Goal: Information Seeking & Learning: Check status

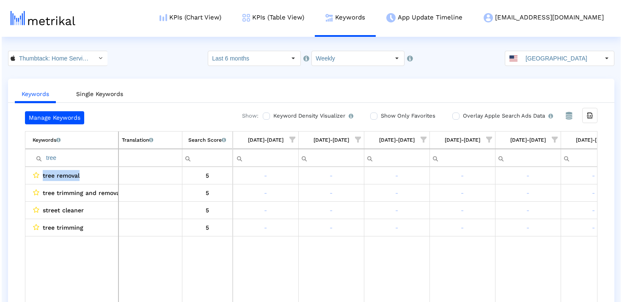
scroll to position [0, 1275]
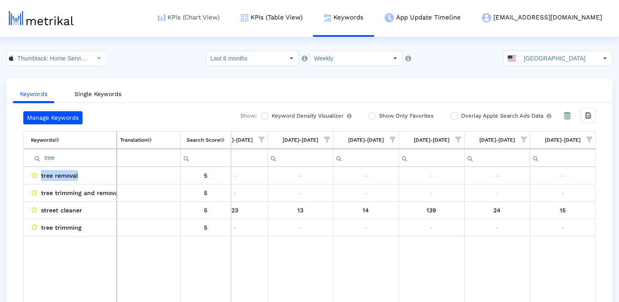
click at [212, 19] on link "KPIs (Chart View)" at bounding box center [188, 17] width 83 height 35
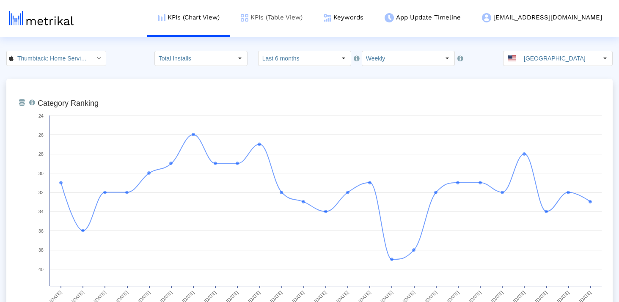
click at [313, 13] on link "KPIs (Table View)" at bounding box center [271, 17] width 83 height 35
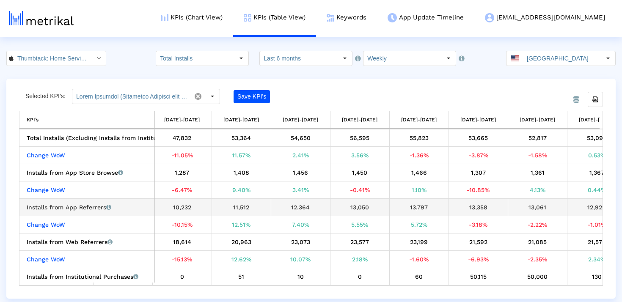
scroll to position [0, 1036]
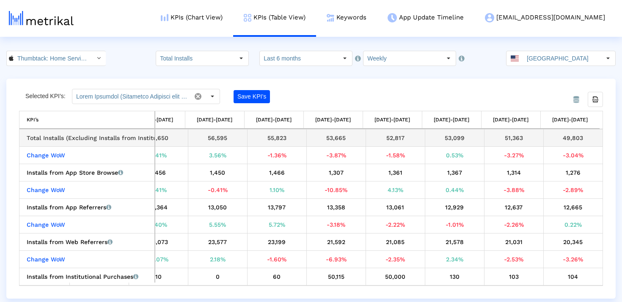
click at [570, 140] on div "49,803" at bounding box center [572, 137] width 53 height 11
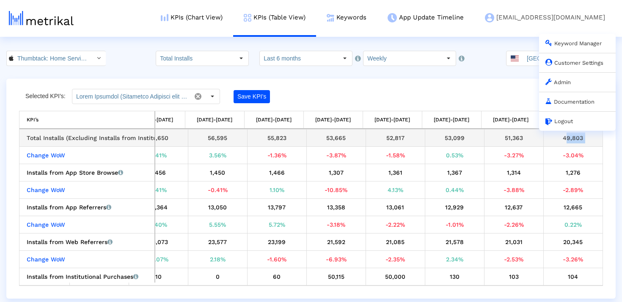
copy tbody "49,803 Change WoW"
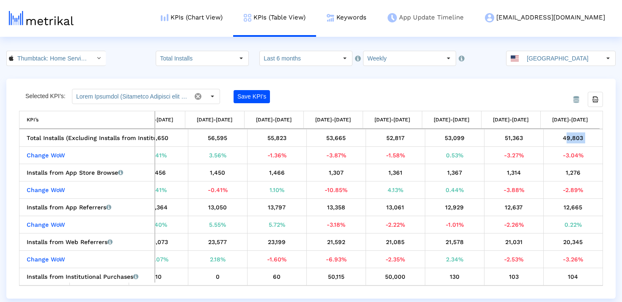
copy tbody "49,803 Change WoW"
click at [301, 57] on input "Last 6 months" at bounding box center [299, 58] width 78 height 14
click at [414, 59] on input "Weekly" at bounding box center [402, 58] width 78 height 14
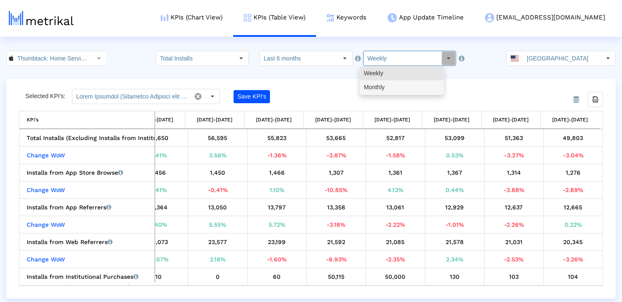
click at [398, 85] on div "Monthly" at bounding box center [401, 87] width 83 height 14
type input "Monthly"
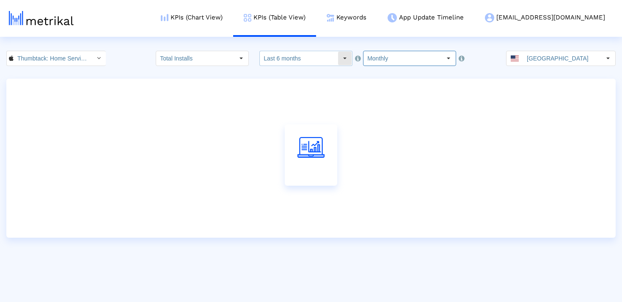
click at [313, 53] on input "Last 6 months" at bounding box center [299, 58] width 78 height 14
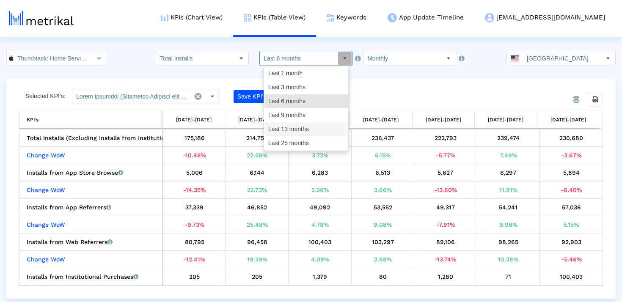
click at [296, 125] on div "Last 13 months" at bounding box center [305, 129] width 83 height 14
type input "Last 13 months"
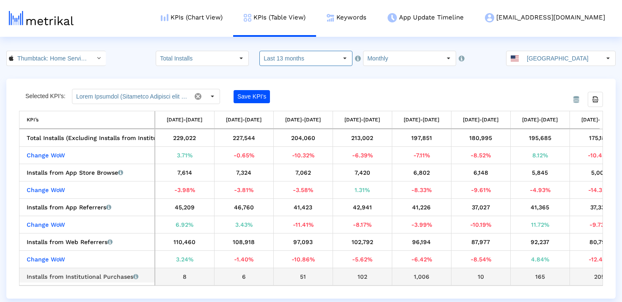
scroll to position [0, 384]
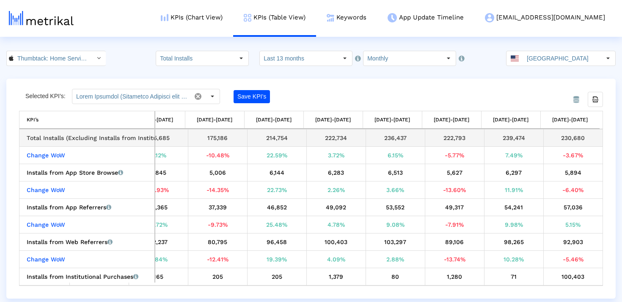
click at [565, 137] on div "230,680" at bounding box center [572, 137] width 53 height 11
copy tbody "230,680 Change WoW"
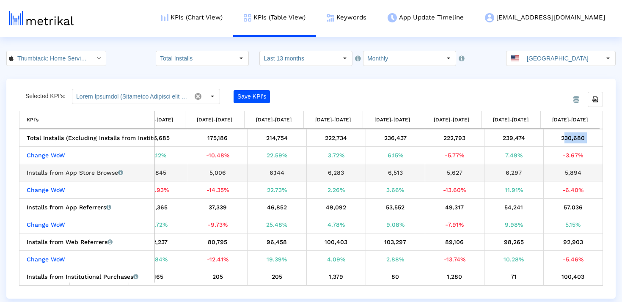
scroll to position [0, 0]
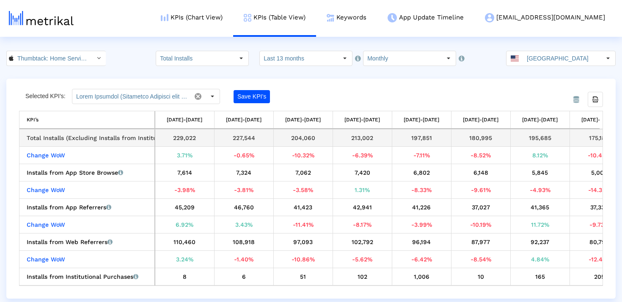
click at [241, 140] on div "227,544" at bounding box center [243, 137] width 53 height 11
copy div "227,544"
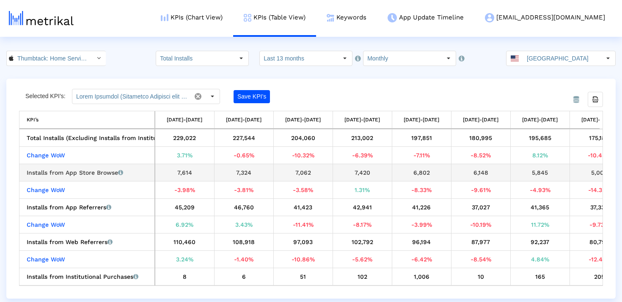
click at [240, 171] on div "7,324" at bounding box center [243, 172] width 53 height 11
copy div "7,324"
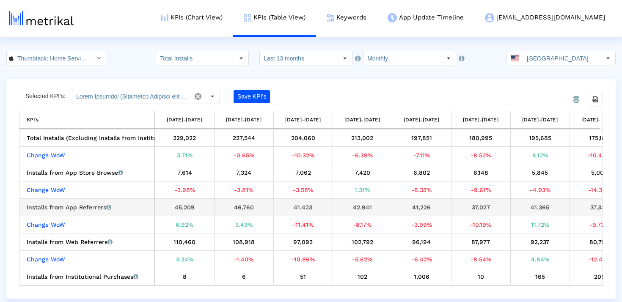
click at [243, 210] on div "46,760" at bounding box center [243, 207] width 53 height 11
copy div "46,760"
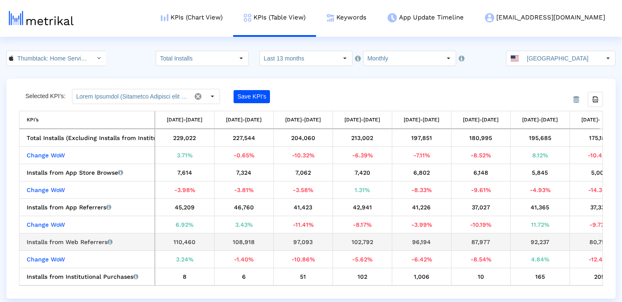
click at [244, 245] on div "108,918" at bounding box center [243, 241] width 53 height 11
copy div "108,918"
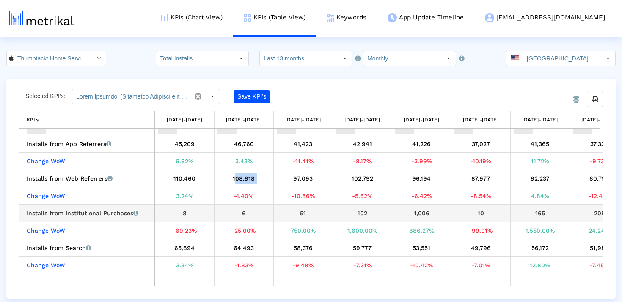
scroll to position [102, 0]
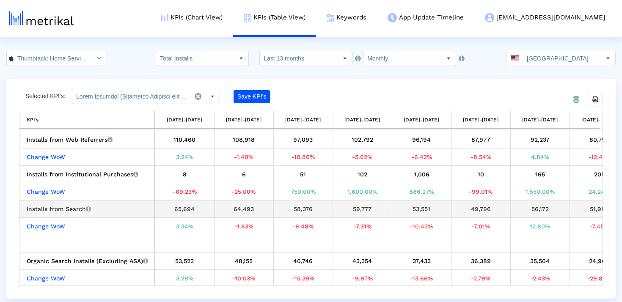
click at [235, 210] on div "64,493" at bounding box center [243, 208] width 53 height 11
copy div "64,493"
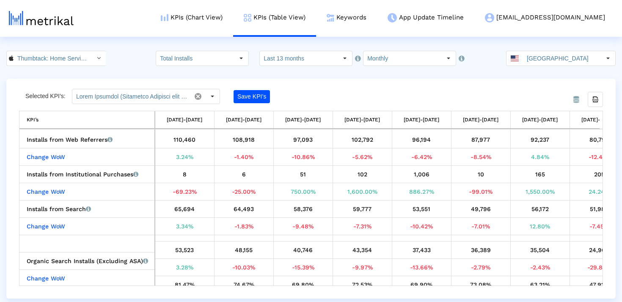
scroll to position [152, 0]
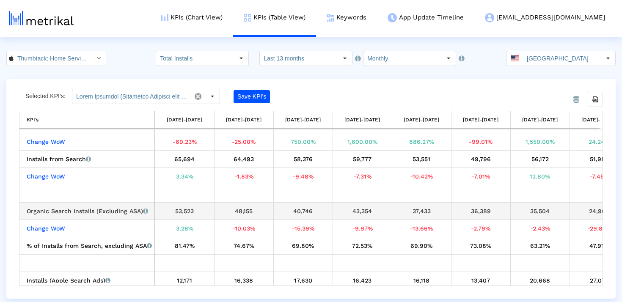
click at [244, 212] on div "48,155" at bounding box center [243, 211] width 53 height 11
copy div "48,155"
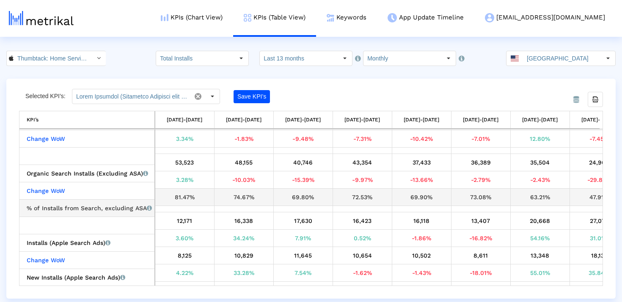
scroll to position [192, 0]
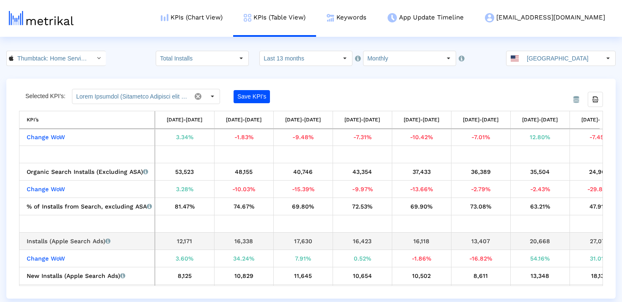
click at [240, 241] on div "16,338" at bounding box center [243, 241] width 53 height 11
copy div "16,338"
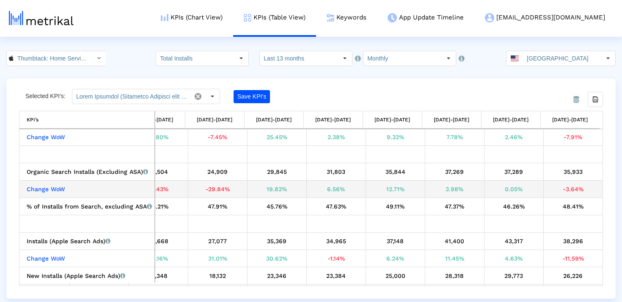
scroll to position [0, 0]
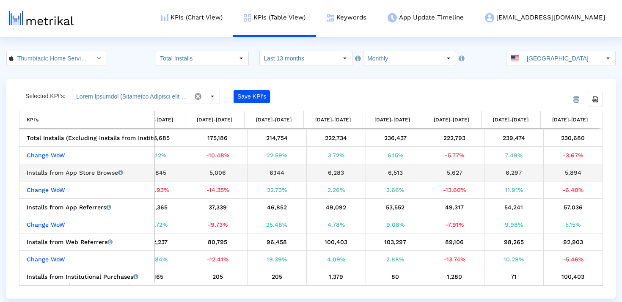
click at [572, 171] on div "5,894" at bounding box center [572, 172] width 53 height 11
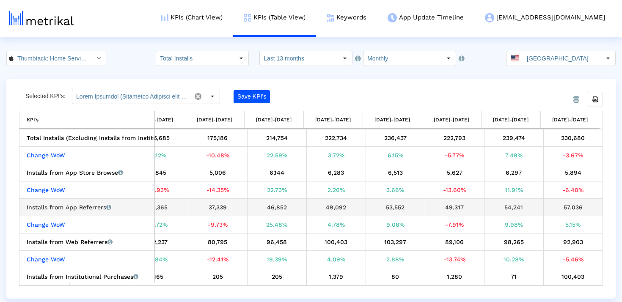
click at [568, 206] on div "57,036" at bounding box center [572, 207] width 53 height 11
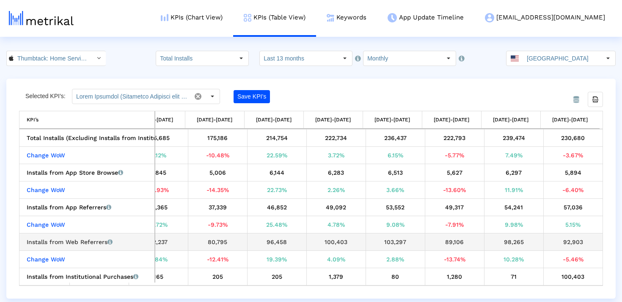
click at [564, 241] on div "92,903" at bounding box center [572, 241] width 53 height 11
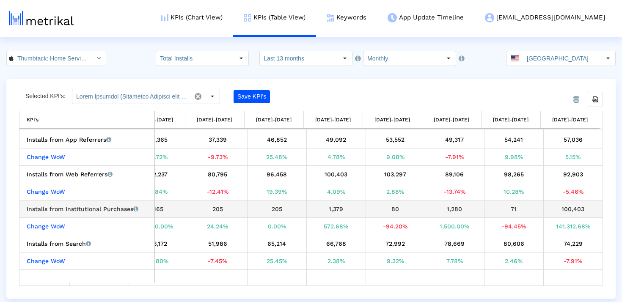
click at [559, 207] on div "100,403" at bounding box center [572, 208] width 53 height 11
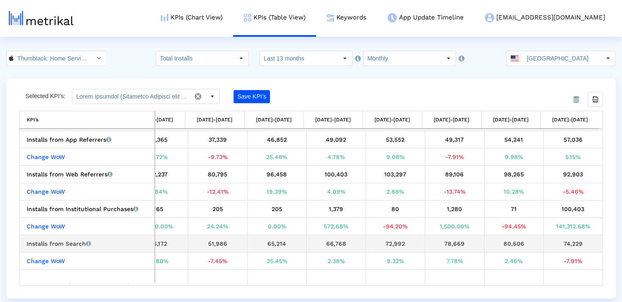
click at [571, 242] on div "74,229" at bounding box center [572, 243] width 53 height 11
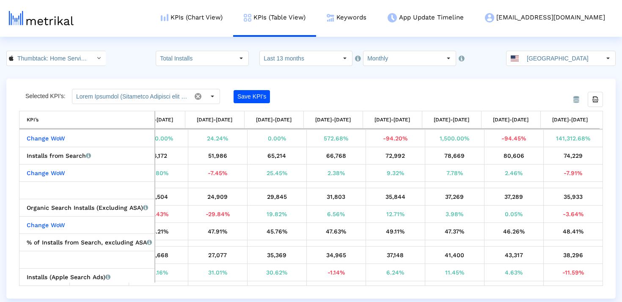
scroll to position [159, 0]
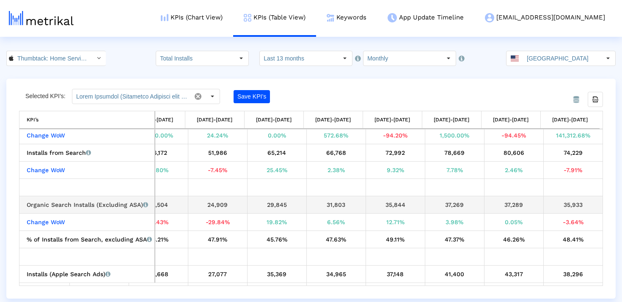
click at [565, 208] on div "35,933" at bounding box center [572, 204] width 53 height 11
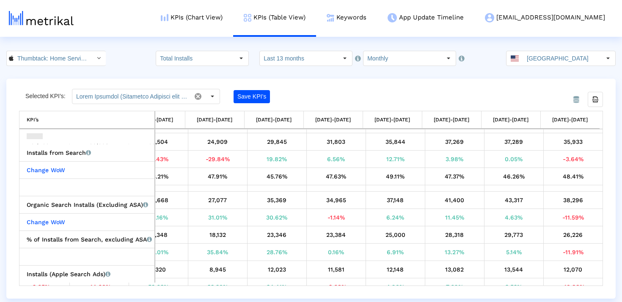
scroll to position [211, 0]
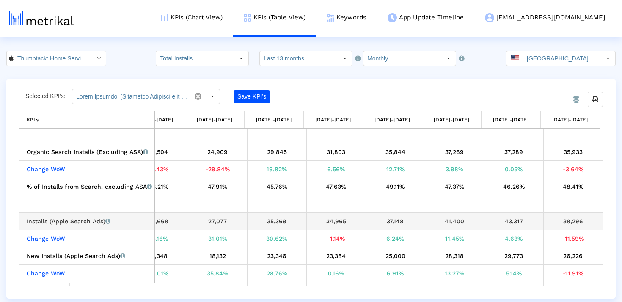
click at [567, 225] on div "38,296" at bounding box center [572, 221] width 53 height 11
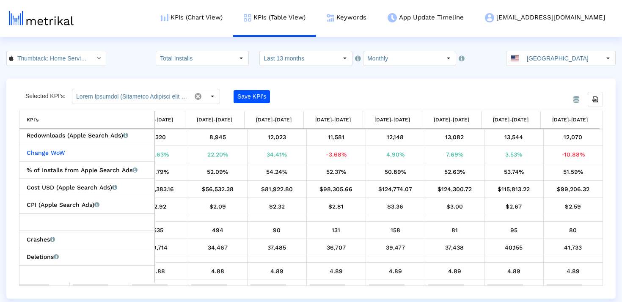
scroll to position [0, 0]
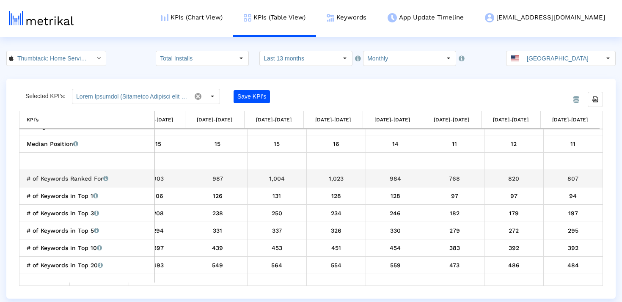
click at [217, 177] on div "987" at bounding box center [217, 178] width 53 height 11
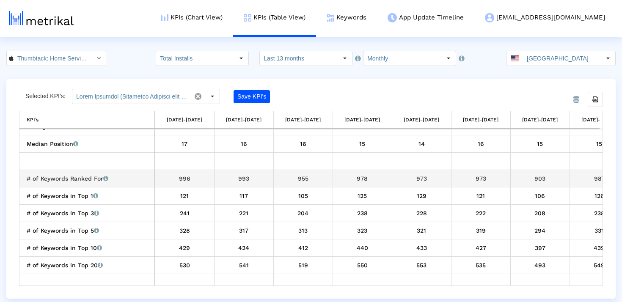
click at [246, 183] on div "993" at bounding box center [243, 178] width 53 height 11
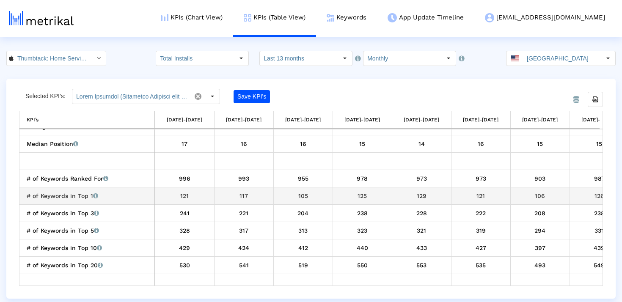
click at [234, 197] on div "117" at bounding box center [243, 195] width 53 height 11
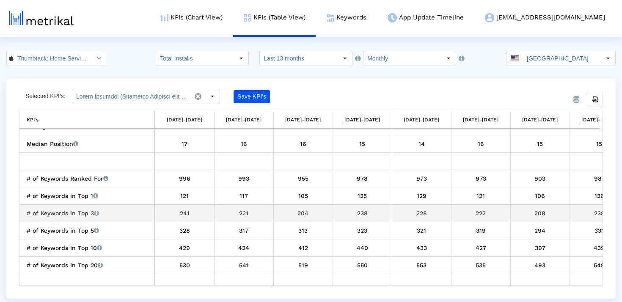
click at [244, 211] on div "221" at bounding box center [243, 213] width 53 height 11
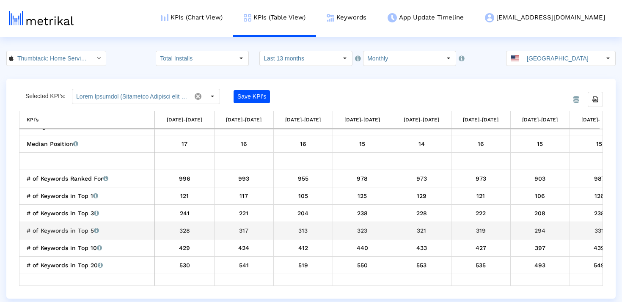
click at [244, 226] on div "317" at bounding box center [243, 230] width 53 height 11
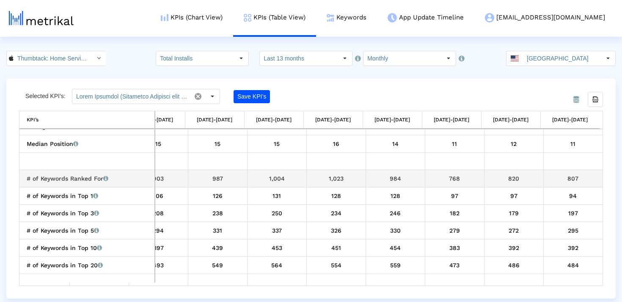
click at [576, 178] on div "807" at bounding box center [572, 178] width 53 height 11
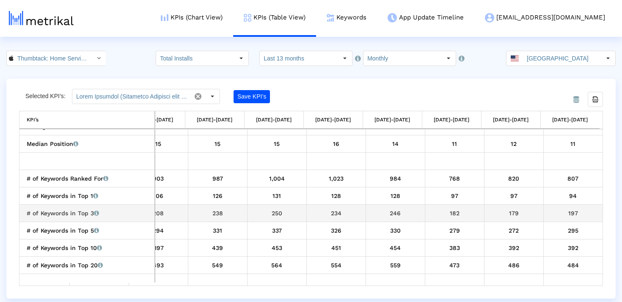
click at [567, 217] on div "197" at bounding box center [572, 213] width 53 height 11
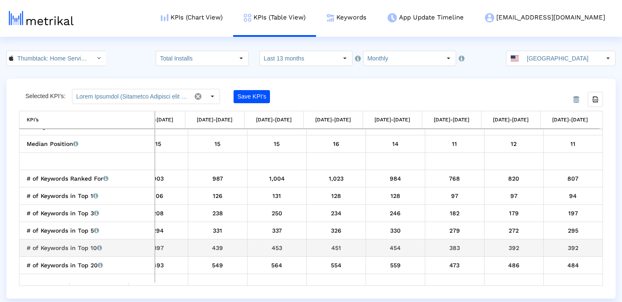
click at [570, 251] on div "392" at bounding box center [572, 247] width 53 height 11
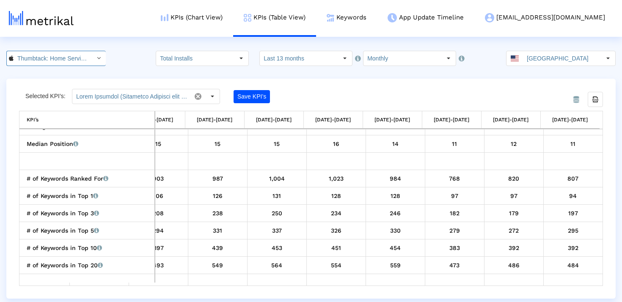
click at [69, 64] on input "Thumbtack: Home Service Pros < 852703300 >" at bounding box center [52, 58] width 76 height 14
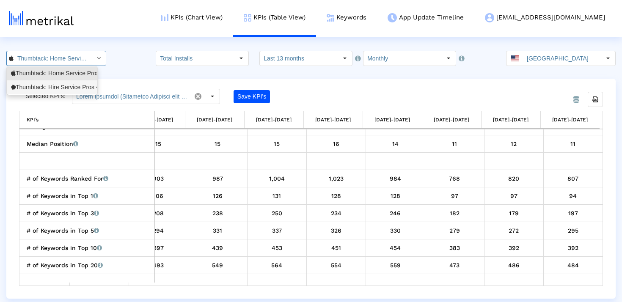
click at [66, 87] on div "Thumbtack: Hire Service Pros <com.thumbtack.consumer>" at bounding box center [52, 87] width 82 height 8
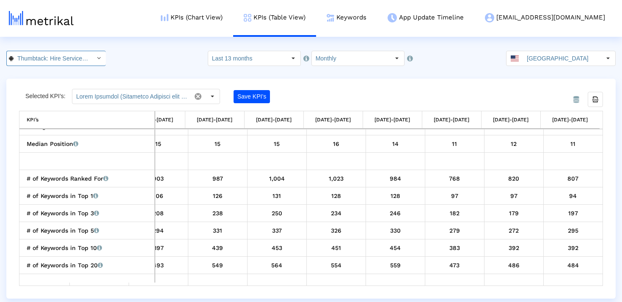
scroll to position [0, 97]
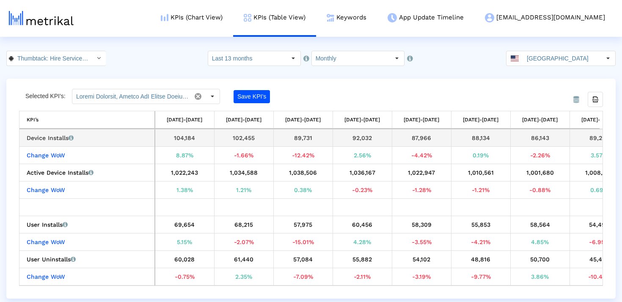
click at [250, 139] on div "102,455" at bounding box center [243, 137] width 53 height 11
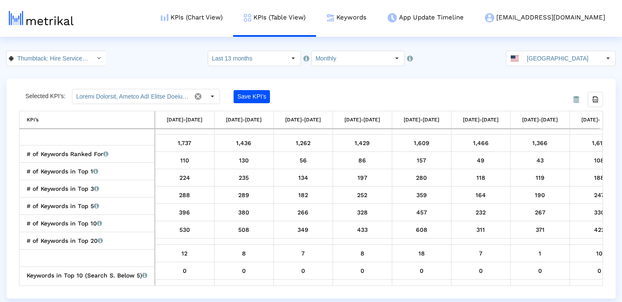
scroll to position [612, 0]
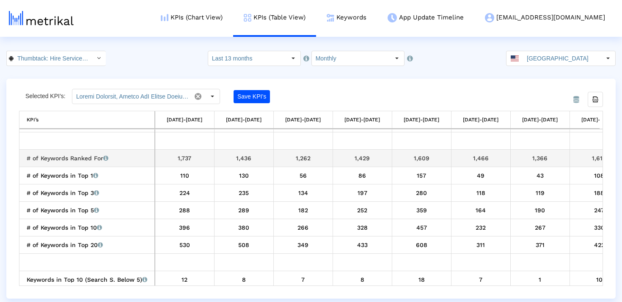
click at [188, 160] on div "1,737" at bounding box center [184, 158] width 53 height 11
click at [252, 159] on div "1,436" at bounding box center [243, 158] width 53 height 11
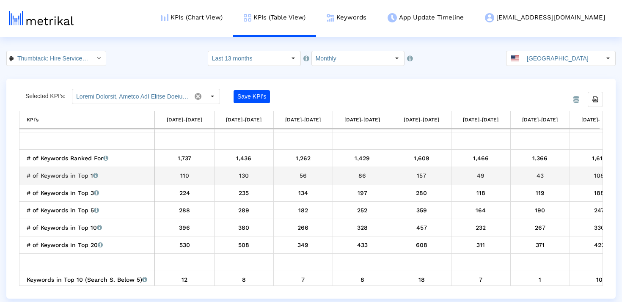
click at [242, 177] on div "130" at bounding box center [243, 175] width 53 height 11
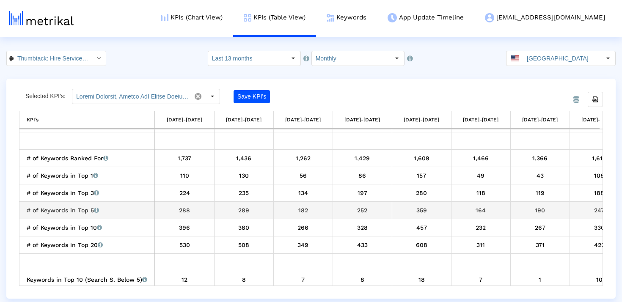
click at [243, 207] on div "289" at bounding box center [243, 210] width 53 height 11
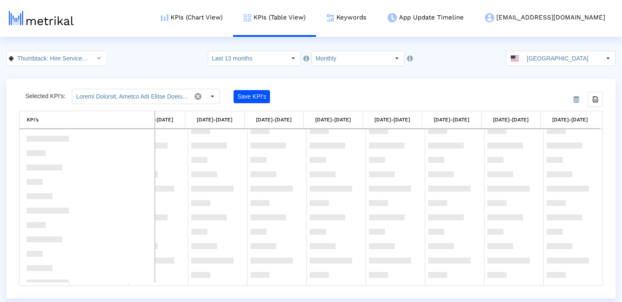
scroll to position [0, 0]
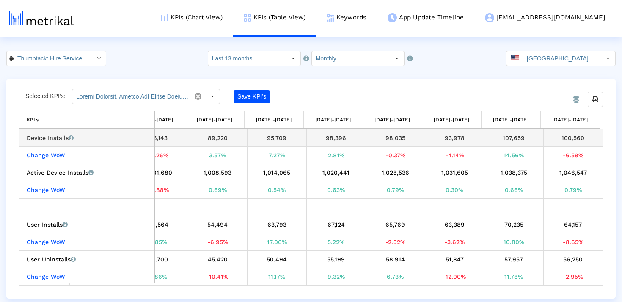
click at [565, 137] on div "100,560" at bounding box center [572, 137] width 53 height 11
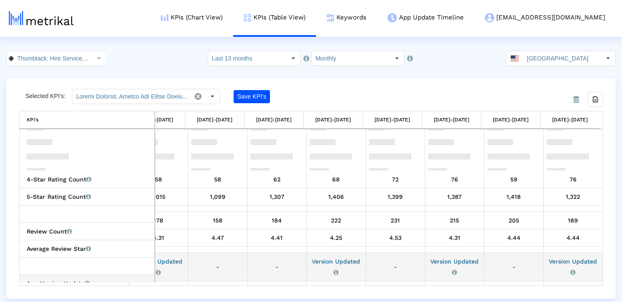
scroll to position [440, 384]
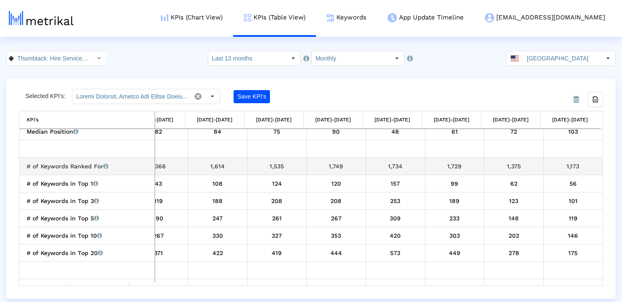
click at [569, 168] on div "1,173" at bounding box center [572, 166] width 53 height 11
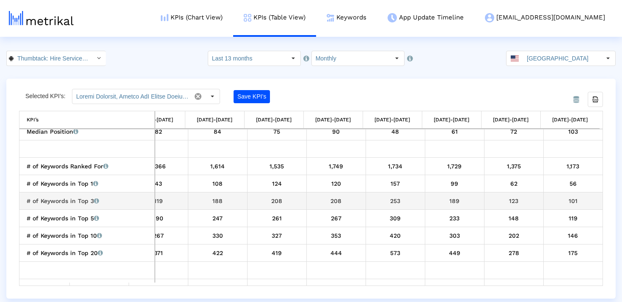
click at [571, 200] on div "101" at bounding box center [572, 200] width 53 height 11
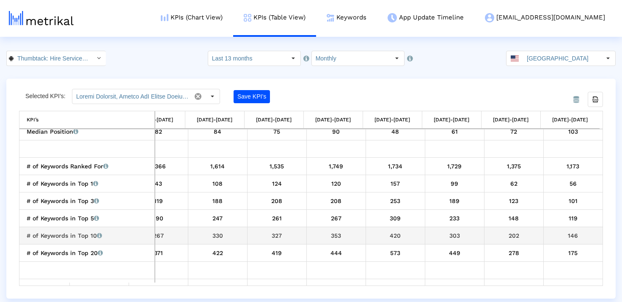
click at [568, 236] on div "146" at bounding box center [572, 235] width 53 height 11
